Goal: Task Accomplishment & Management: Manage account settings

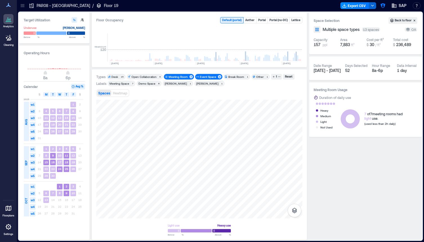
scroll to position [0, 427]
click at [384, 5] on icon "button" at bounding box center [382, 5] width 5 height 5
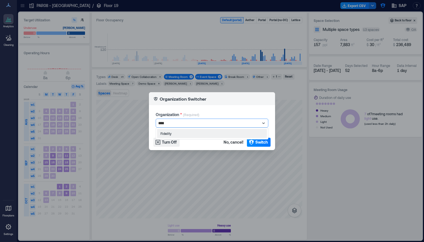
type input "*****"
click at [257, 142] on span "Switch" at bounding box center [261, 143] width 12 height 6
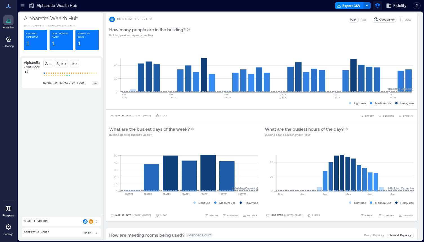
click at [376, 4] on icon "button" at bounding box center [377, 5] width 5 height 5
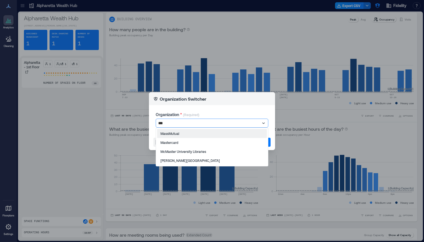
type input "****"
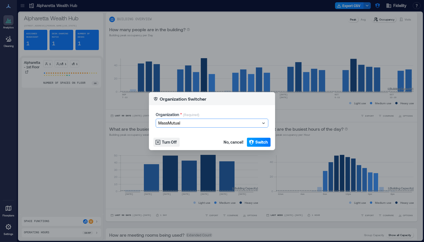
click at [253, 142] on icon "button" at bounding box center [251, 143] width 6 height 6
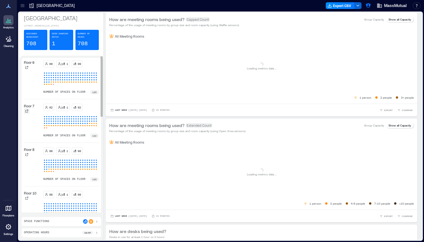
click at [29, 113] on div at bounding box center [27, 111] width 6 height 6
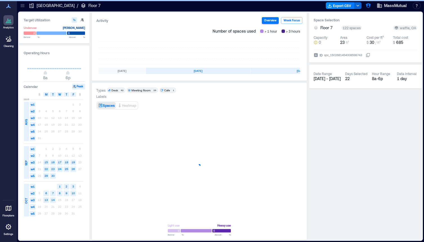
scroll to position [0, 102]
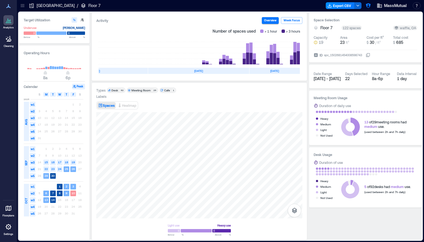
click at [22, 6] on icon at bounding box center [23, 6] width 6 height 6
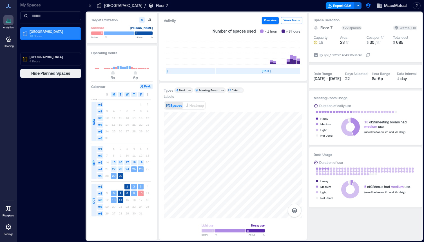
click at [37, 31] on p "Boston" at bounding box center [53, 31] width 47 height 5
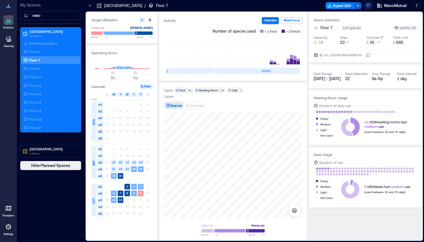
click at [369, 6] on icon "button" at bounding box center [368, 6] width 6 height 6
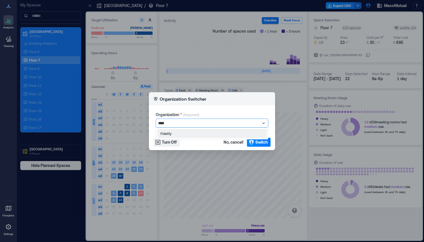
type input "*****"
click at [261, 142] on span "Switch" at bounding box center [261, 143] width 12 height 6
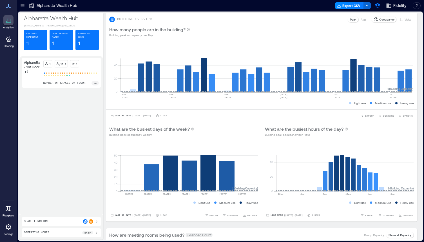
click at [21, 6] on icon at bounding box center [23, 6] width 6 height 6
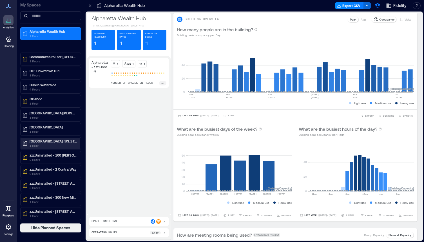
click at [54, 141] on p "[GEOGRAPHIC_DATA] [US_STATE]" at bounding box center [53, 141] width 47 height 5
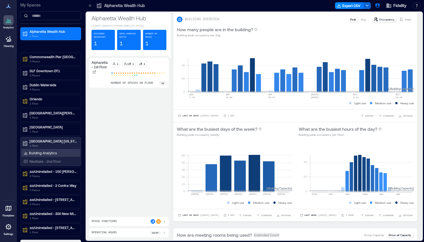
click at [51, 153] on p "Building Analytics" at bounding box center [43, 153] width 28 height 5
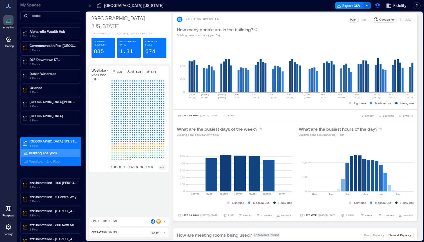
click at [89, 7] on icon at bounding box center [90, 6] width 6 height 6
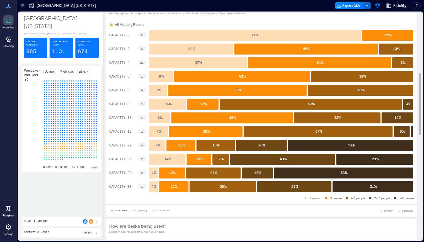
scroll to position [232, 0]
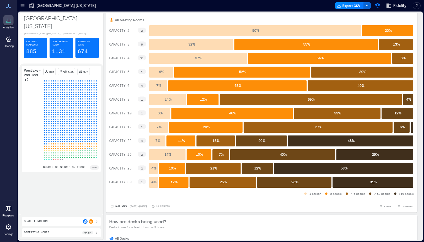
click at [68, 220] on div "Space Functions" at bounding box center [61, 221] width 75 height 5
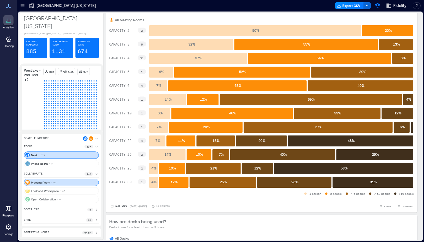
click at [52, 182] on div "Meeting Room 65" at bounding box center [61, 182] width 75 height 7
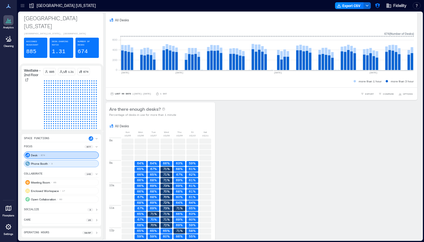
scroll to position [14, 0]
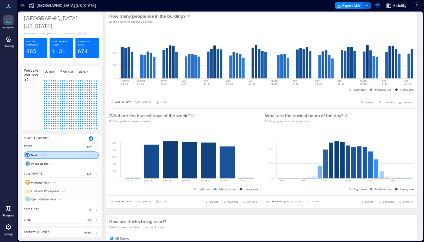
click at [59, 157] on div "Desk 674" at bounding box center [61, 155] width 75 height 7
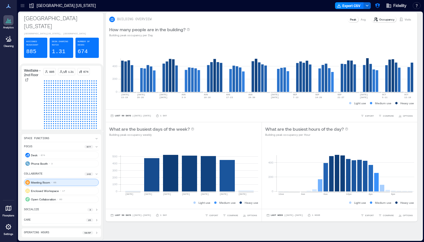
click at [67, 181] on div "Meeting Room 65" at bounding box center [61, 182] width 75 height 7
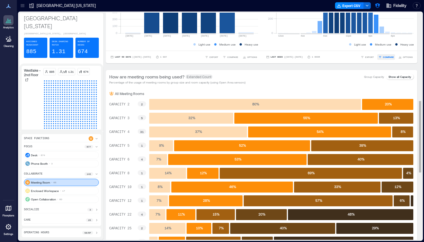
scroll to position [109, 0]
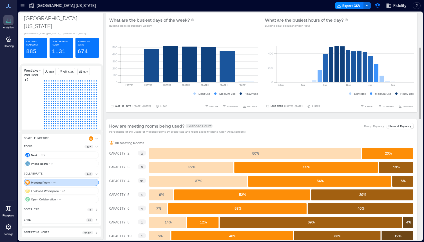
click at [381, 125] on p "Group Capacity" at bounding box center [374, 126] width 20 height 5
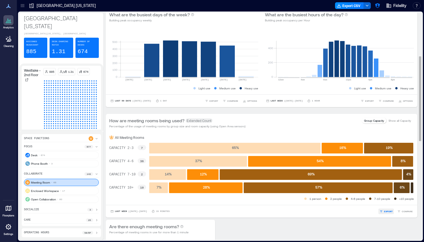
scroll to position [118, 0]
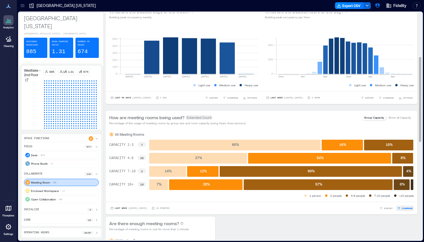
click at [403, 209] on span "COMPARE" at bounding box center [406, 208] width 11 height 3
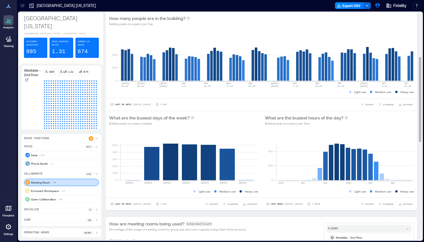
scroll to position [0, 0]
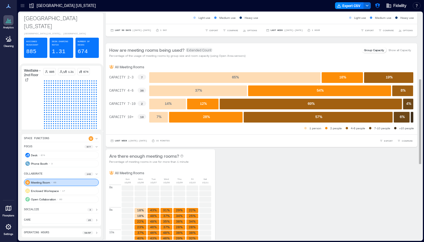
scroll to position [148, 0]
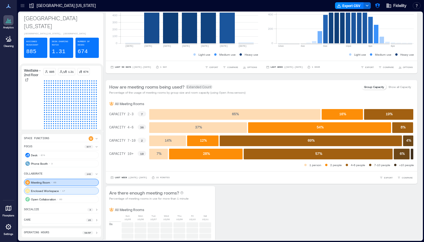
click at [55, 191] on p "Enclosed Workspace" at bounding box center [45, 191] width 28 height 5
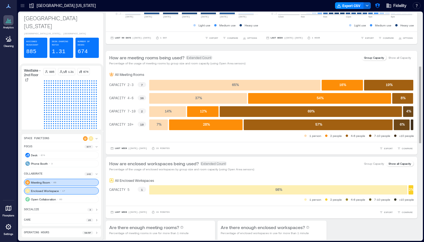
scroll to position [178, 0]
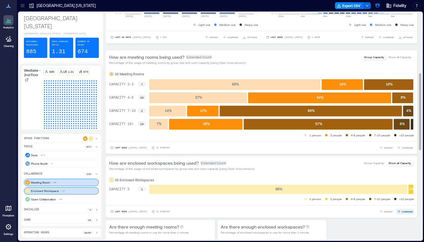
click at [403, 209] on button "COMPARE" at bounding box center [405, 212] width 18 height 6
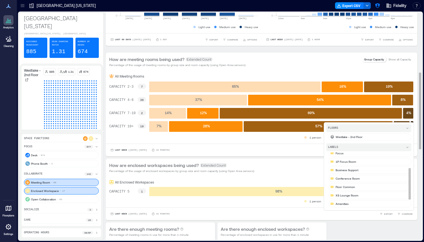
scroll to position [44, 0]
click at [353, 171] on p "XS Lounge Room" at bounding box center [346, 171] width 23 height 5
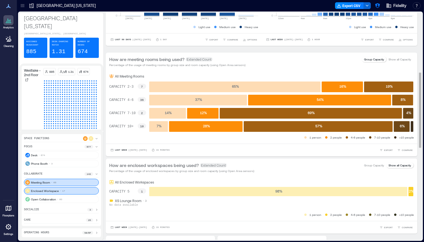
click at [154, 213] on div "1 person 2 people 4-6 people 7-10 people >10 people" at bounding box center [261, 215] width 304 height 6
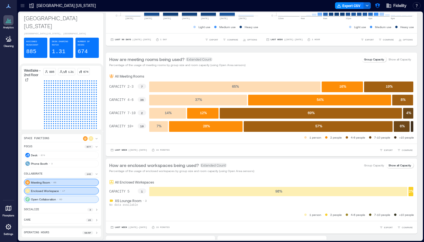
click at [50, 199] on p "Open Collaboration" at bounding box center [43, 199] width 25 height 5
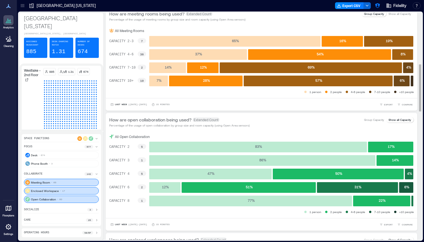
scroll to position [282, 0]
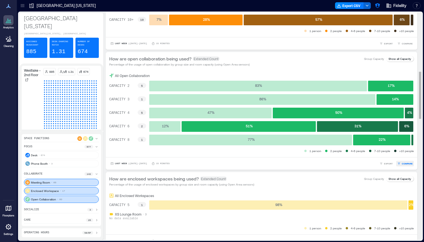
click at [407, 162] on span "COMPARE" at bounding box center [406, 163] width 11 height 3
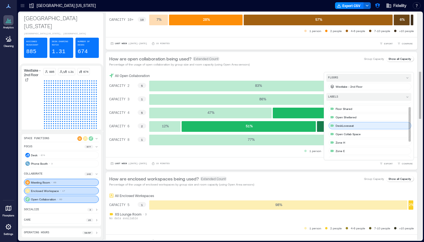
scroll to position [9, 0]
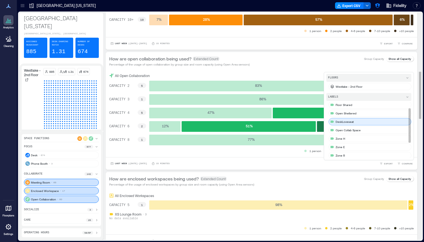
click at [351, 129] on p "Open Collab Space" at bounding box center [347, 130] width 25 height 5
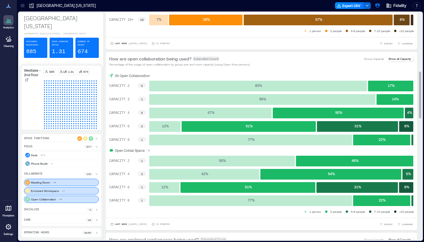
click at [224, 214] on div "1 person 2 people 4-6 people 7-10 people >10 people" at bounding box center [261, 212] width 304 height 6
click at [96, 210] on icon at bounding box center [96, 210] width 5 height 5
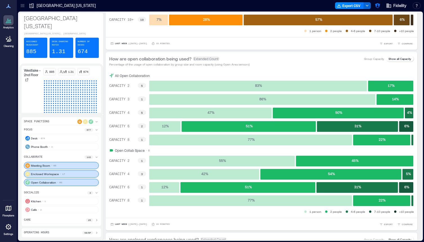
click at [96, 220] on icon at bounding box center [96, 220] width 5 height 5
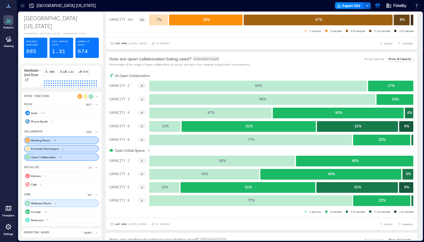
click at [53, 206] on div "Wellness Room 4" at bounding box center [61, 203] width 75 height 7
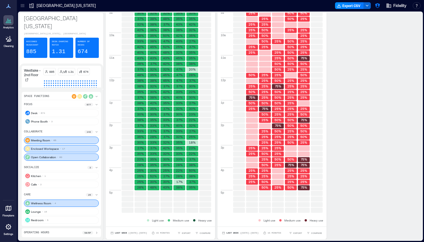
scroll to position [930, 0]
click at [381, 4] on button "button" at bounding box center [377, 5] width 9 height 9
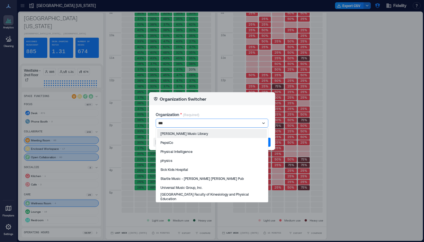
type input "****"
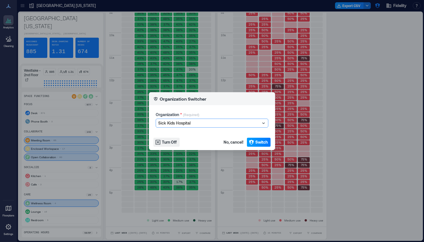
click at [254, 142] on button "Switch" at bounding box center [259, 142] width 24 height 9
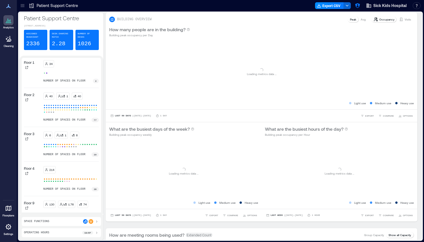
click at [6, 229] on icon at bounding box center [8, 227] width 7 height 7
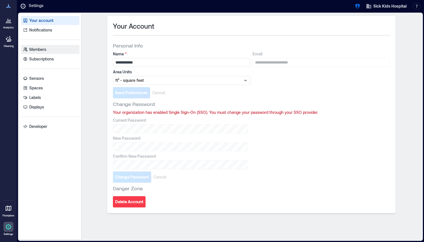
click at [37, 51] on p "Members" at bounding box center [37, 50] width 17 height 6
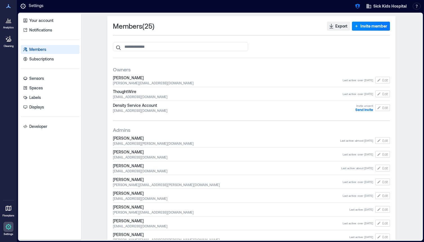
click at [8, 20] on icon at bounding box center [8, 20] width 1 height 3
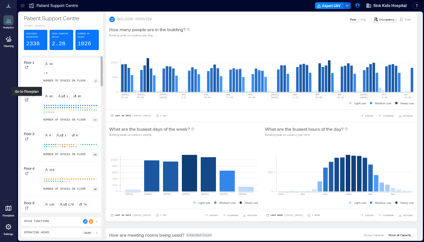
click at [26, 100] on icon at bounding box center [26, 99] width 3 height 3
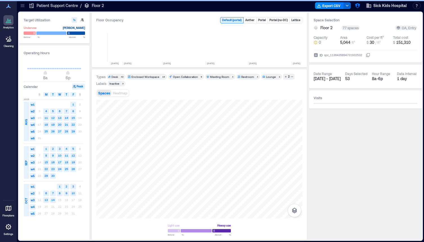
scroll to position [0, 1210]
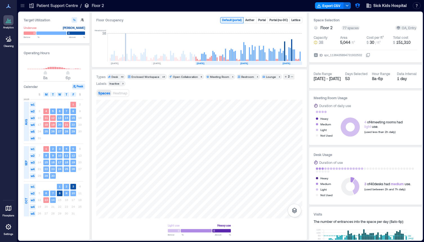
click at [20, 3] on icon at bounding box center [23, 6] width 6 height 6
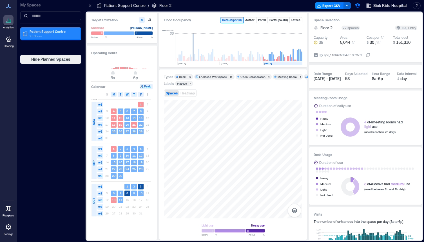
click at [67, 32] on p "Patient Support Centre" at bounding box center [53, 31] width 47 height 5
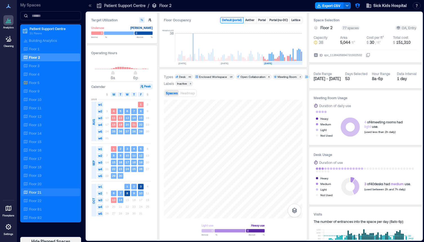
scroll to position [7, 0]
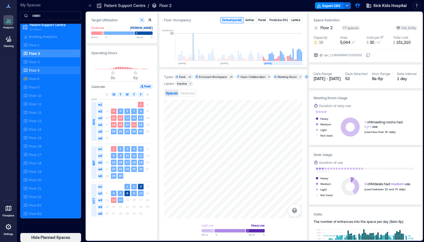
click at [40, 74] on div "Floor 4" at bounding box center [50, 70] width 59 height 8
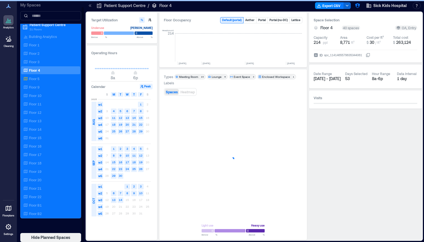
scroll to position [0, 819]
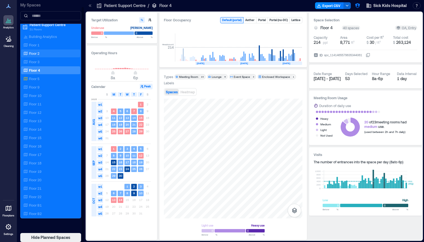
click at [52, 55] on div "Floor 2" at bounding box center [49, 54] width 55 height 6
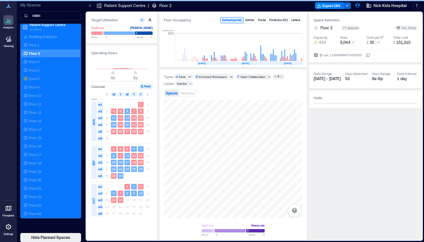
scroll to position [0, 1278]
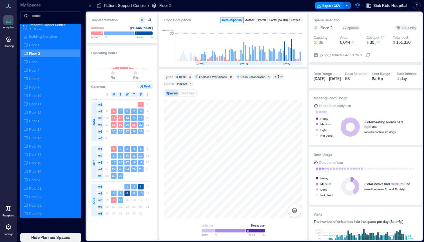
click at [183, 85] on div "Inactive" at bounding box center [182, 84] width 10 height 4
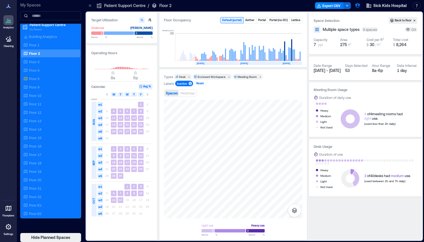
click at [199, 86] on div "Reset" at bounding box center [199, 83] width 9 height 5
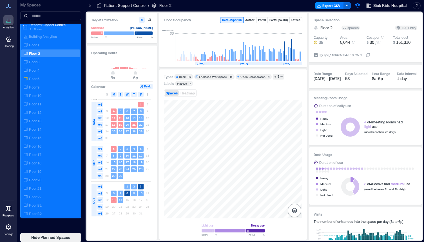
click at [293, 214] on icon "button" at bounding box center [294, 210] width 7 height 7
click at [295, 185] on p "Sensors" at bounding box center [294, 185] width 11 height 3
click at [8, 229] on icon at bounding box center [9, 227] width 6 height 6
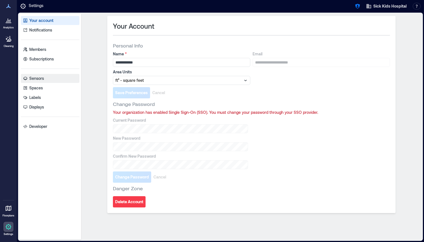
click at [33, 82] on link "Sensors" at bounding box center [50, 78] width 59 height 9
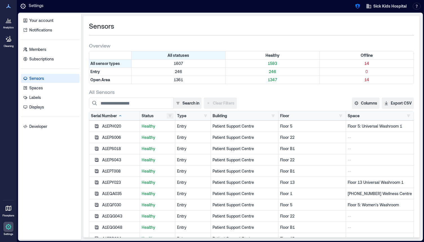
click at [168, 117] on button "button" at bounding box center [170, 116] width 7 height 6
click at [181, 139] on button "Offline 14" at bounding box center [187, 136] width 39 height 9
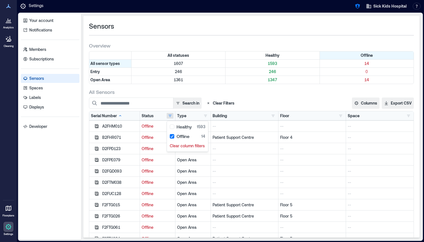
click at [250, 101] on div "Search in Clear Filters" at bounding box center [201, 103] width 225 height 11
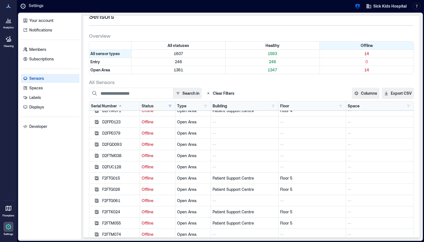
scroll to position [30, 0]
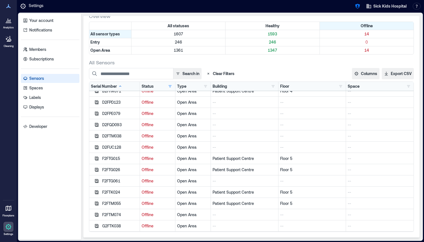
click at [8, 26] on p "Analytics" at bounding box center [8, 27] width 11 height 3
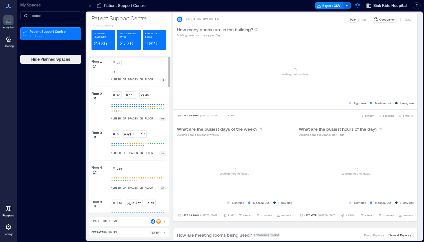
scroll to position [5, 0]
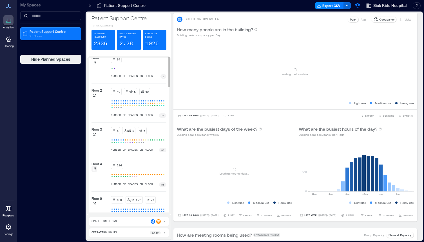
click at [93, 170] on icon at bounding box center [94, 168] width 3 height 3
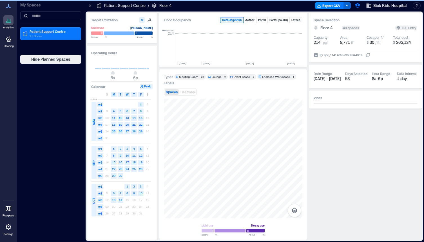
scroll to position [0, 105]
click at [294, 208] on icon "button" at bounding box center [294, 210] width 7 height 7
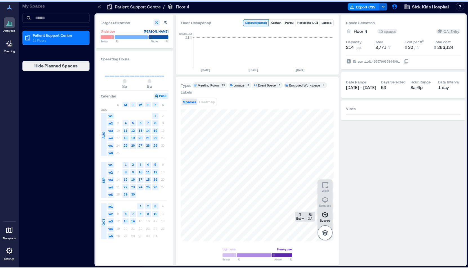
scroll to position [0, 819]
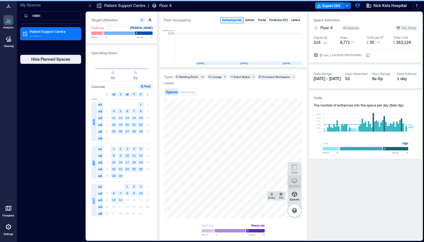
click at [291, 183] on icon "button" at bounding box center [294, 181] width 7 height 7
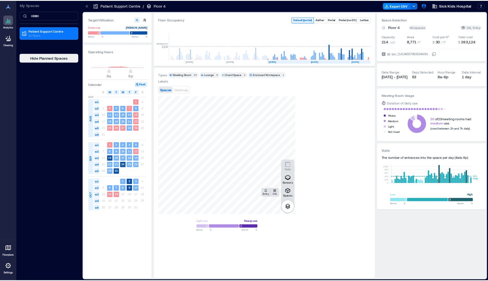
scroll to position [0, 755]
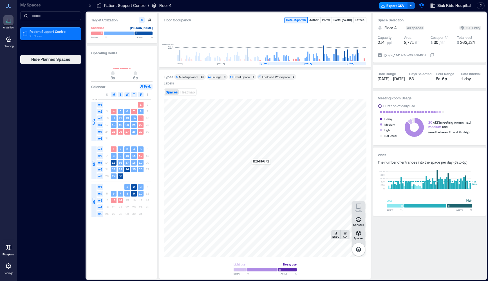
click at [261, 168] on div "B2FHR071" at bounding box center [265, 178] width 203 height 158
click at [315, 107] on span "Details" at bounding box center [317, 105] width 13 height 6
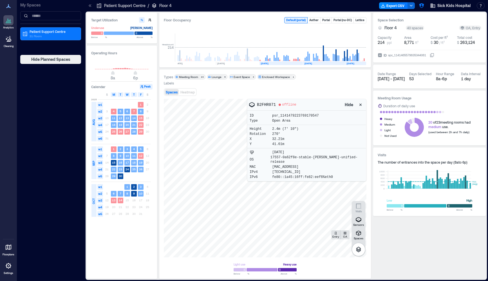
click at [319, 195] on div at bounding box center [265, 178] width 203 height 158
click at [316, 224] on div at bounding box center [265, 178] width 203 height 158
click at [358, 104] on icon "button" at bounding box center [361, 105] width 6 height 6
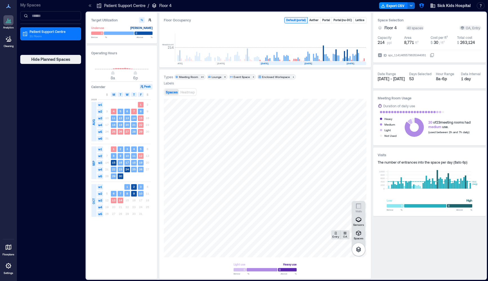
click at [343, 94] on div "Spaces Heatmap" at bounding box center [265, 91] width 203 height 11
click at [423, 16] on div "Space Selection Floor 4 40 spaces OA, Entry Capacity 214 ppl Area 8,771 ft² Cos…" at bounding box center [429, 38] width 113 height 50
click at [360, 231] on icon "button" at bounding box center [358, 233] width 7 height 7
click at [360, 232] on icon "button" at bounding box center [358, 232] width 5 height 5
click at [42, 33] on p "Patient Support Centre" at bounding box center [53, 31] width 47 height 5
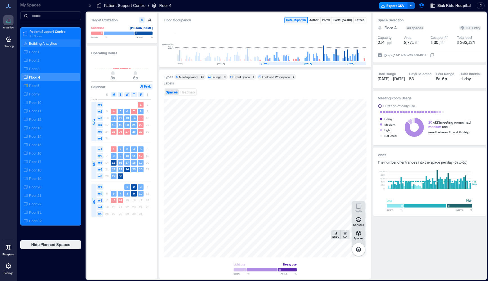
click at [39, 44] on p "Building Analytics" at bounding box center [43, 43] width 28 height 5
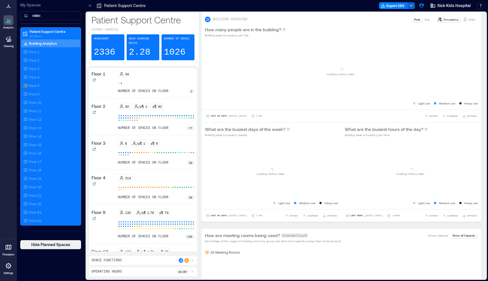
click at [138, 242] on div "Space Functions" at bounding box center [142, 260] width 103 height 5
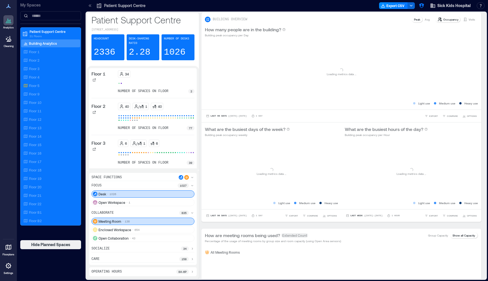
click at [136, 242] on div "Operating Hours 8a - 6p" at bounding box center [142, 271] width 107 height 9
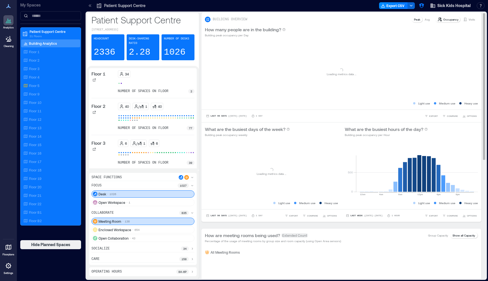
click at [137, 242] on div "Operating Hours 8a - 6p" at bounding box center [142, 271] width 103 height 5
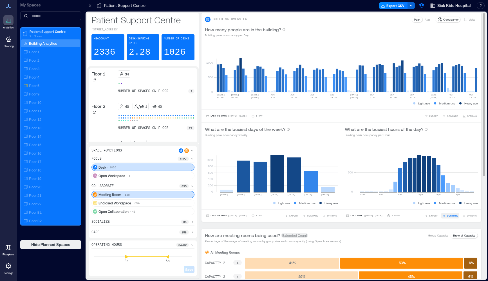
click at [423, 217] on span "COMPARE" at bounding box center [452, 215] width 11 height 3
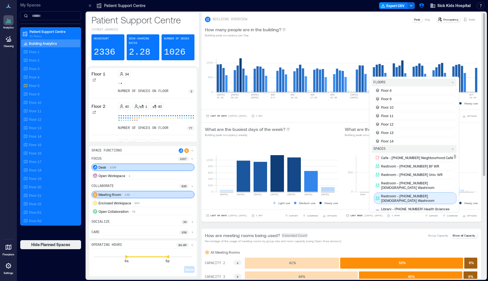
scroll to position [46, 0]
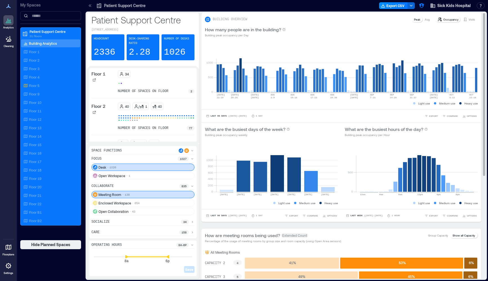
click at [47, 70] on div "Floor 3" at bounding box center [49, 69] width 55 height 6
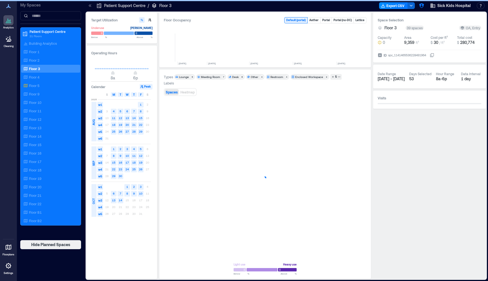
scroll to position [0, 846]
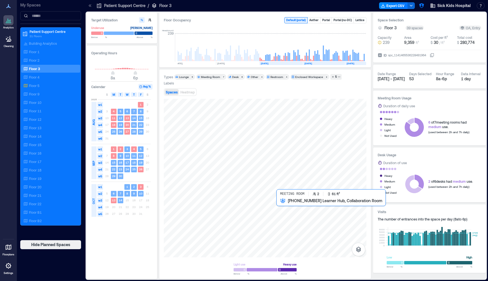
click at [279, 202] on div at bounding box center [265, 178] width 203 height 158
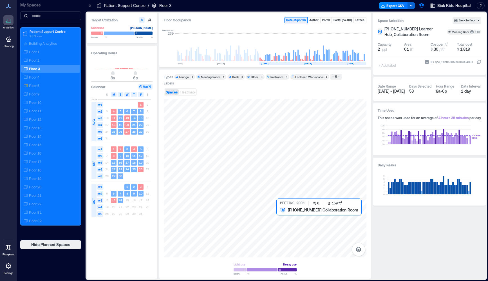
click at [279, 213] on div at bounding box center [265, 178] width 203 height 158
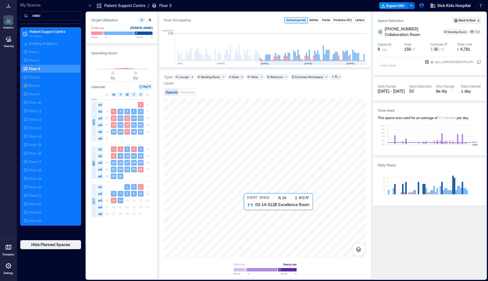
click at [250, 212] on div at bounding box center [265, 178] width 203 height 158
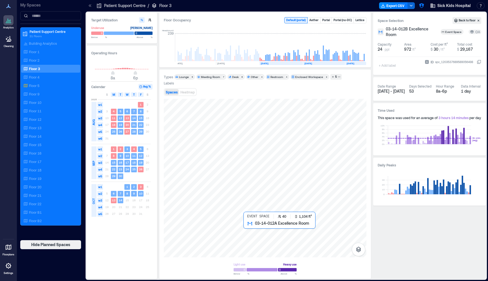
click at [254, 229] on div at bounding box center [265, 178] width 203 height 158
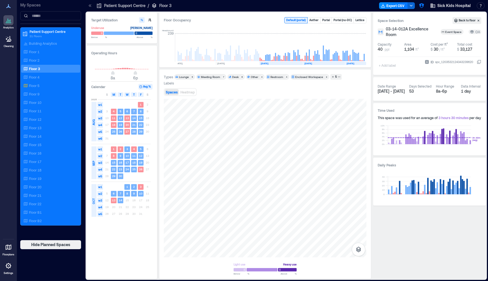
click at [8, 242] on icon at bounding box center [8, 247] width 7 height 7
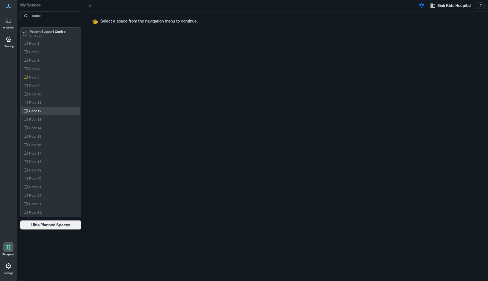
click at [33, 112] on p "Floor 12" at bounding box center [35, 111] width 12 height 5
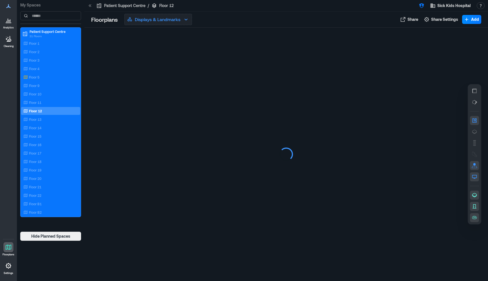
click at [181, 20] on button "Displays & Landmarks" at bounding box center [158, 19] width 68 height 11
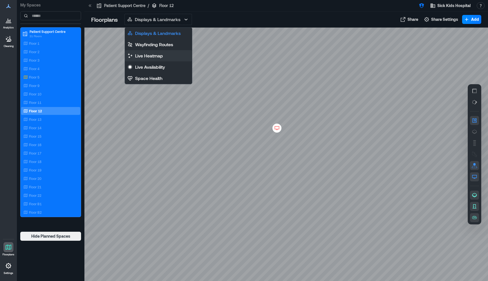
click at [154, 57] on p "Live Heatmap" at bounding box center [149, 55] width 28 height 7
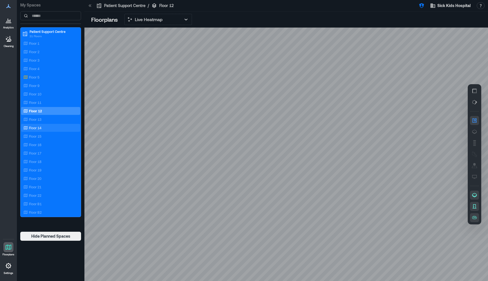
click at [36, 129] on p "Floor 14" at bounding box center [35, 127] width 12 height 5
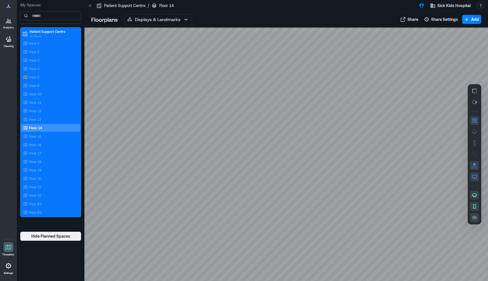
drag, startPoint x: 286, startPoint y: 160, endPoint x: 295, endPoint y: 120, distance: 41.3
click at [295, 120] on div at bounding box center [285, 154] width 403 height 253
click at [36, 64] on div "Floor 3" at bounding box center [50, 60] width 59 height 8
click at [36, 66] on div "Floor 4" at bounding box center [49, 69] width 55 height 6
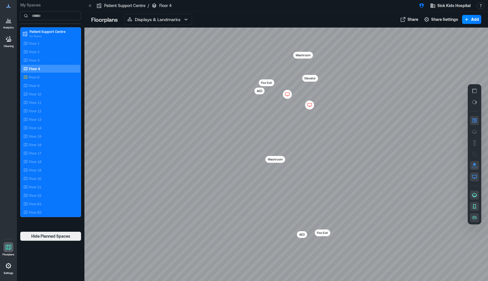
click at [167, 17] on p "Displays & Landmarks" at bounding box center [158, 19] width 46 height 7
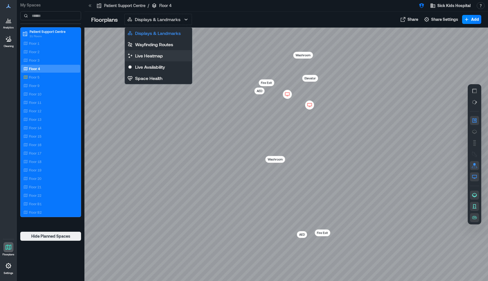
click at [132, 57] on icon "button" at bounding box center [130, 56] width 6 height 6
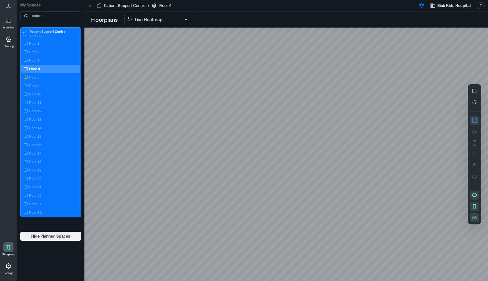
drag, startPoint x: 310, startPoint y: 114, endPoint x: 289, endPoint y: 163, distance: 53.1
click at [289, 163] on div at bounding box center [285, 154] width 403 height 253
drag, startPoint x: 295, startPoint y: 224, endPoint x: 261, endPoint y: 175, distance: 59.5
click at [261, 175] on div at bounding box center [285, 154] width 403 height 253
click at [246, 180] on div at bounding box center [285, 154] width 403 height 253
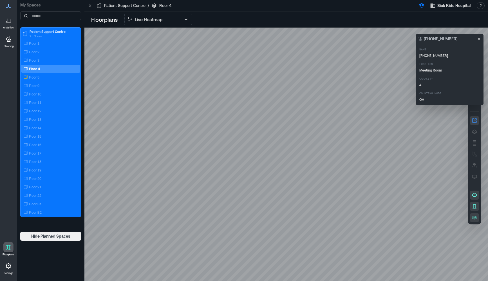
click at [259, 213] on div at bounding box center [285, 154] width 403 height 253
drag, startPoint x: 384, startPoint y: 133, endPoint x: 327, endPoint y: 123, distance: 57.9
click at [327, 123] on div at bounding box center [285, 154] width 403 height 253
drag, startPoint x: 241, startPoint y: 220, endPoint x: 241, endPoint y: 140, distance: 80.2
click at [241, 140] on div at bounding box center [285, 154] width 403 height 253
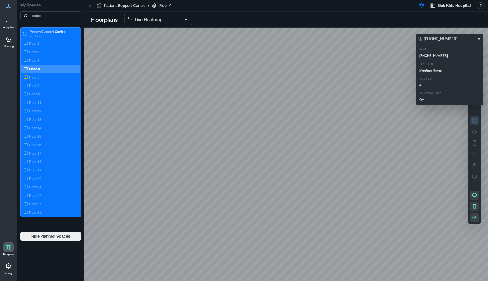
drag, startPoint x: 245, startPoint y: 106, endPoint x: 255, endPoint y: 126, distance: 22.8
click at [255, 126] on div at bounding box center [285, 154] width 403 height 253
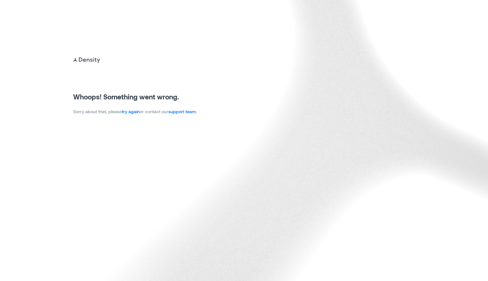
click at [98, 41] on img at bounding box center [244, 140] width 488 height 281
